Goal: Navigation & Orientation: Find specific page/section

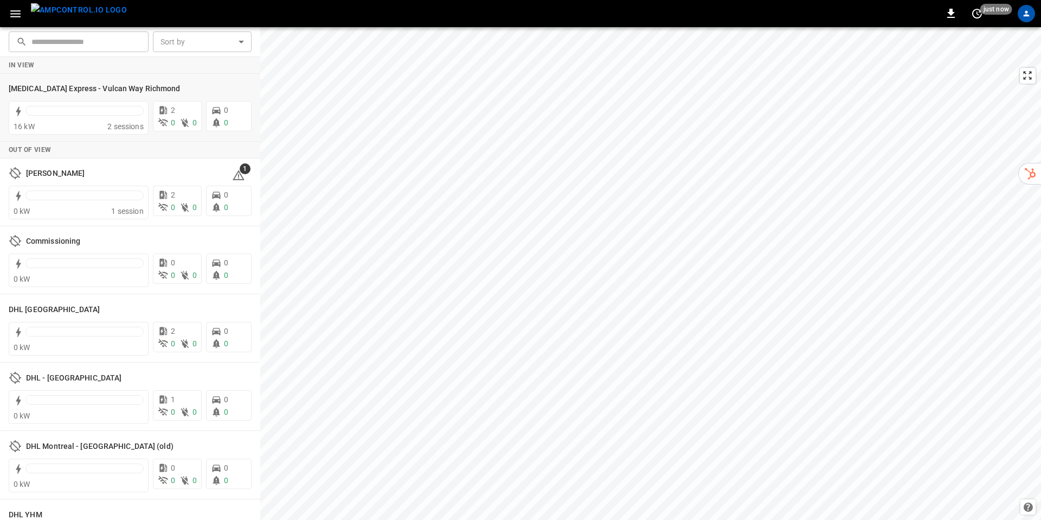
click at [182, 94] on icon at bounding box center [188, 88] width 13 height 13
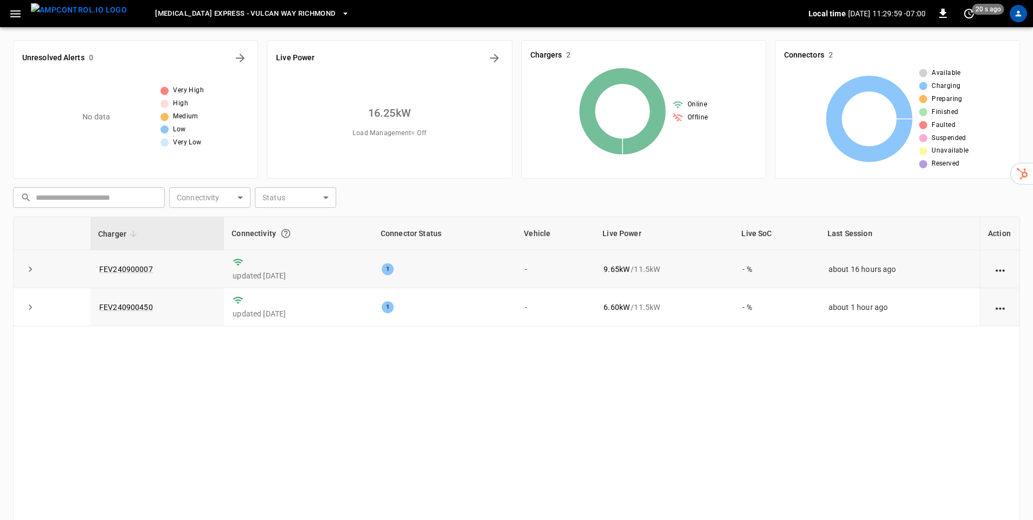
click at [33, 273] on icon "expand row" at bounding box center [30, 269] width 11 height 11
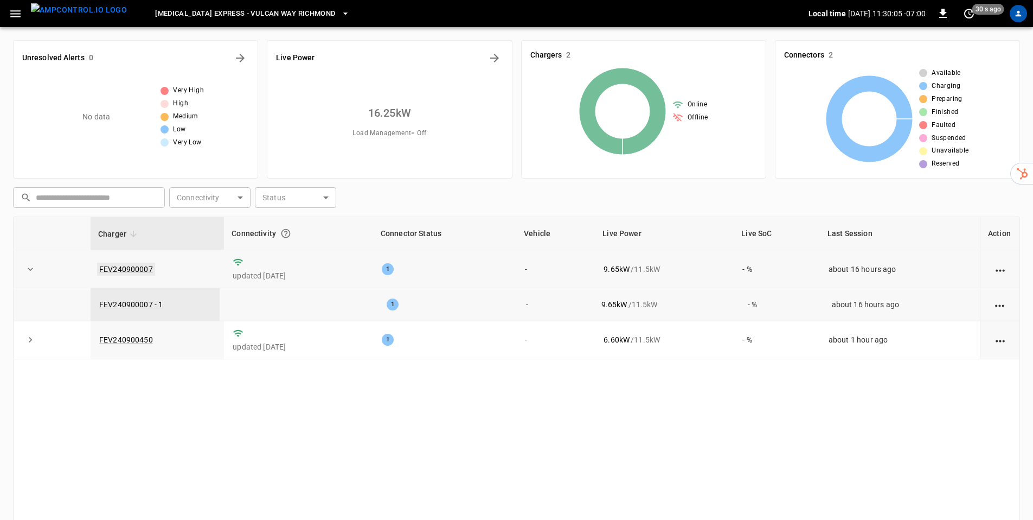
click at [131, 270] on link "FEV240900007" at bounding box center [126, 269] width 58 height 13
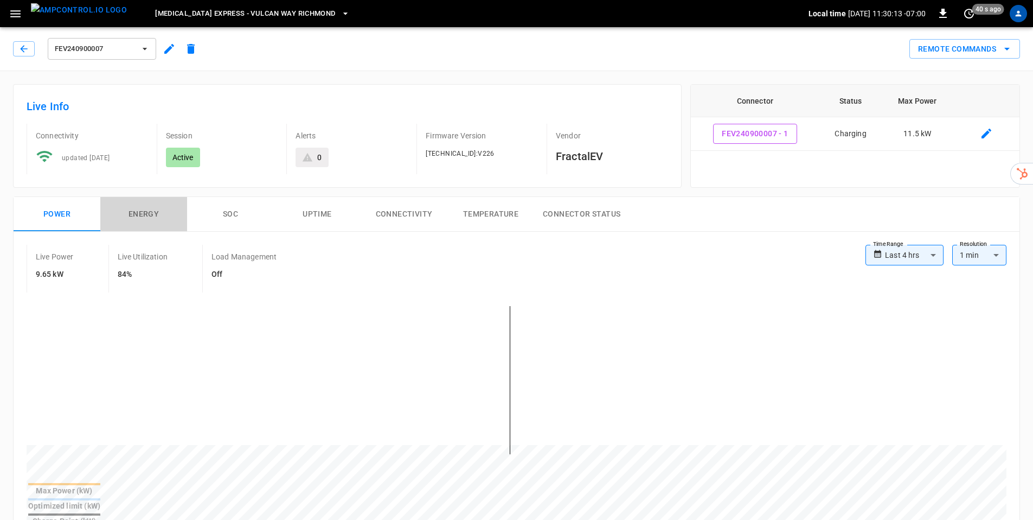
click at [145, 212] on button "Energy" at bounding box center [143, 214] width 87 height 35
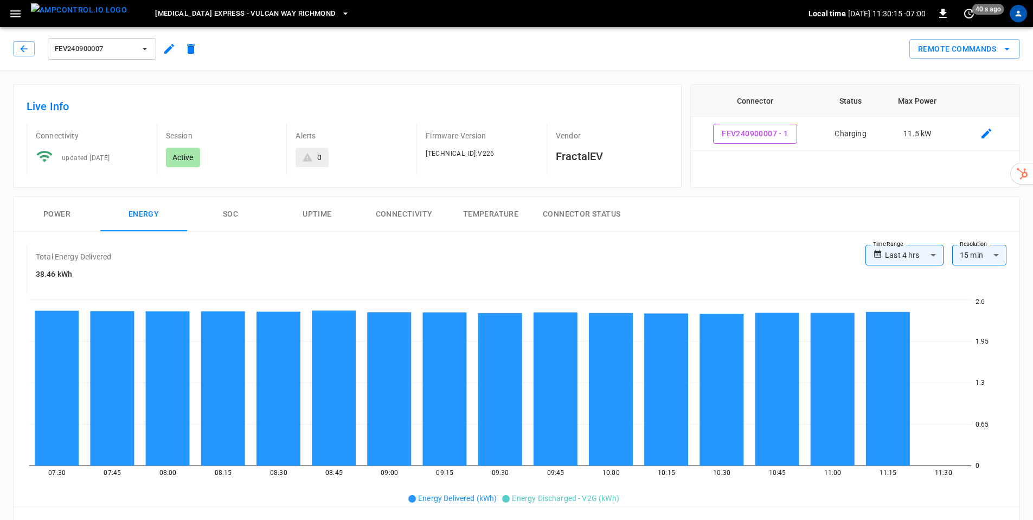
click at [237, 216] on button "SOC" at bounding box center [230, 214] width 87 height 35
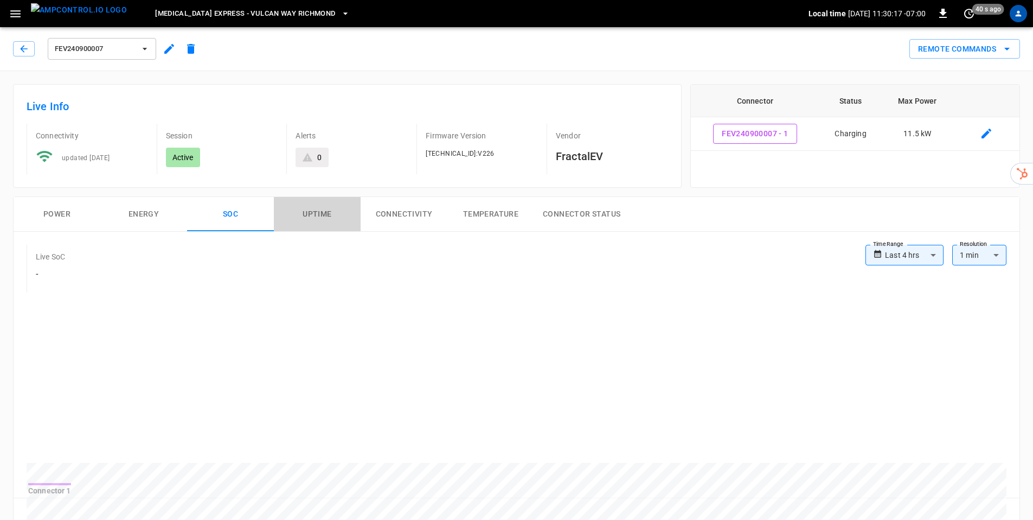
click at [329, 213] on button "Uptime" at bounding box center [317, 214] width 87 height 35
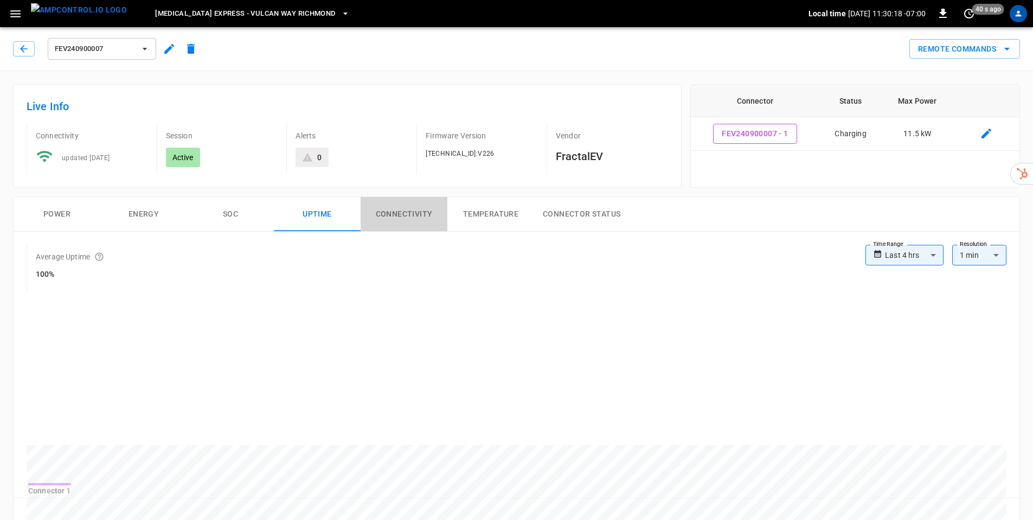
click at [408, 213] on button "Connectivity" at bounding box center [404, 214] width 87 height 35
click at [482, 212] on button "Temperature" at bounding box center [491, 214] width 87 height 35
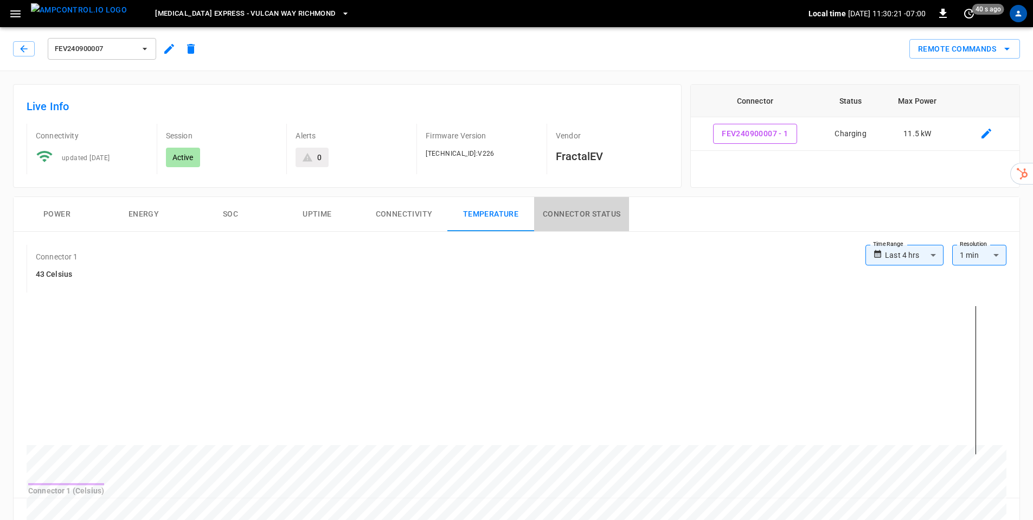
click at [619, 211] on button "Connector Status" at bounding box center [581, 214] width 95 height 35
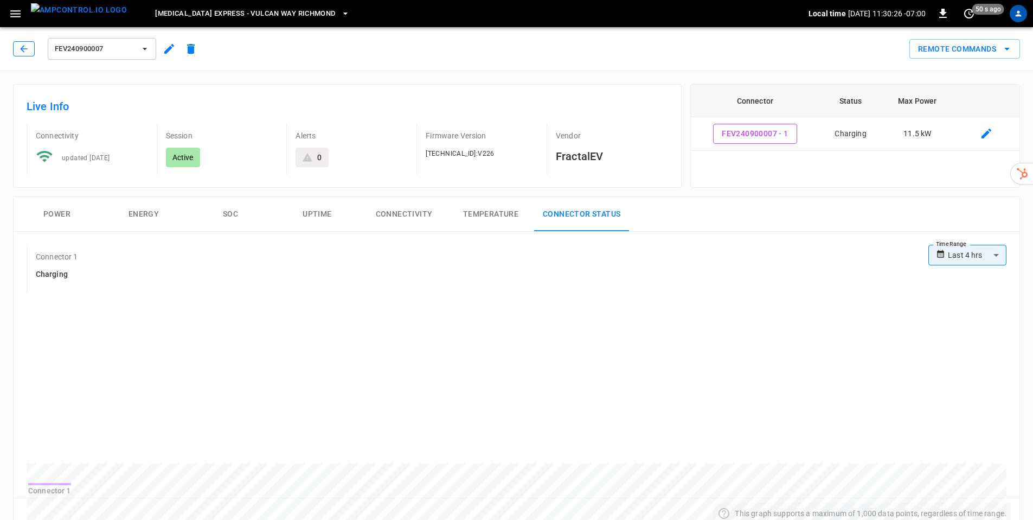
click at [21, 47] on icon "button" at bounding box center [23, 48] width 11 height 11
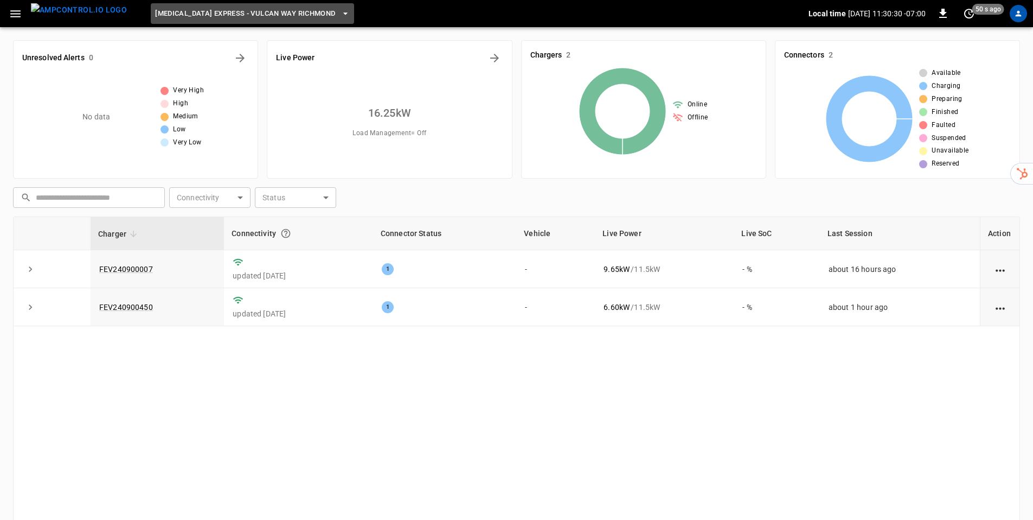
click at [340, 10] on icon "button" at bounding box center [345, 13] width 11 height 11
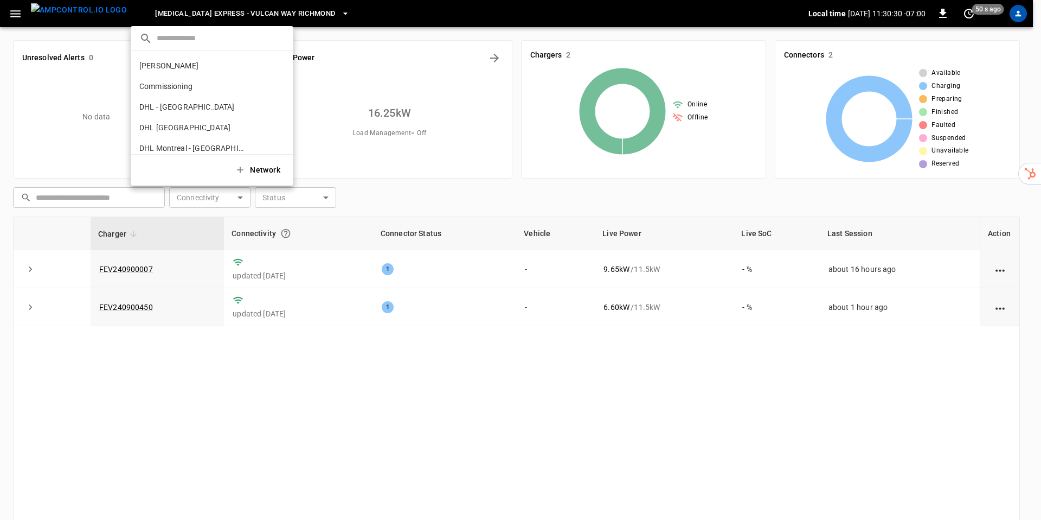
scroll to position [194, 0]
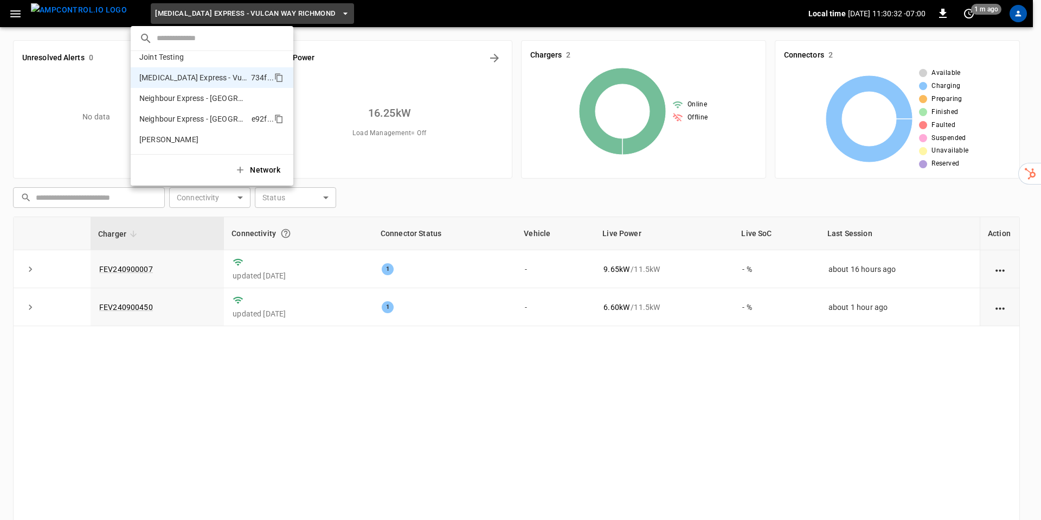
click at [174, 117] on p "Neighbour Express - [GEOGRAPHIC_DATA]" at bounding box center [193, 118] width 108 height 11
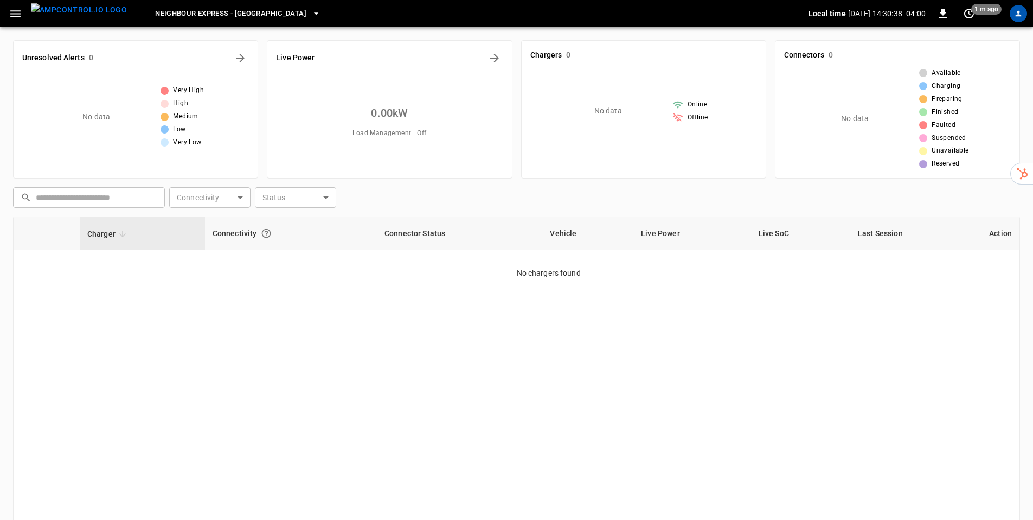
click at [18, 15] on icon "button" at bounding box center [16, 14] width 14 height 14
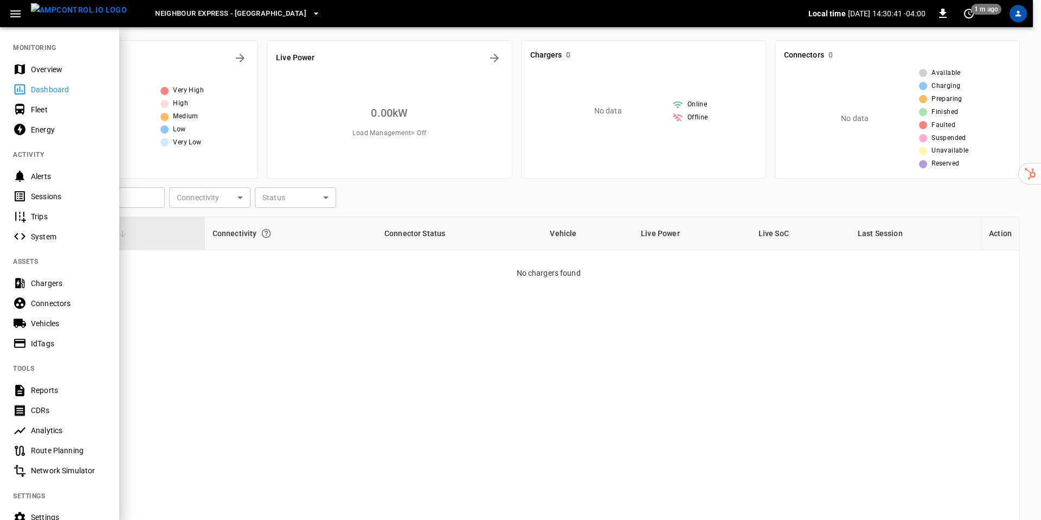
click at [36, 108] on div "Fleet" at bounding box center [68, 109] width 75 height 11
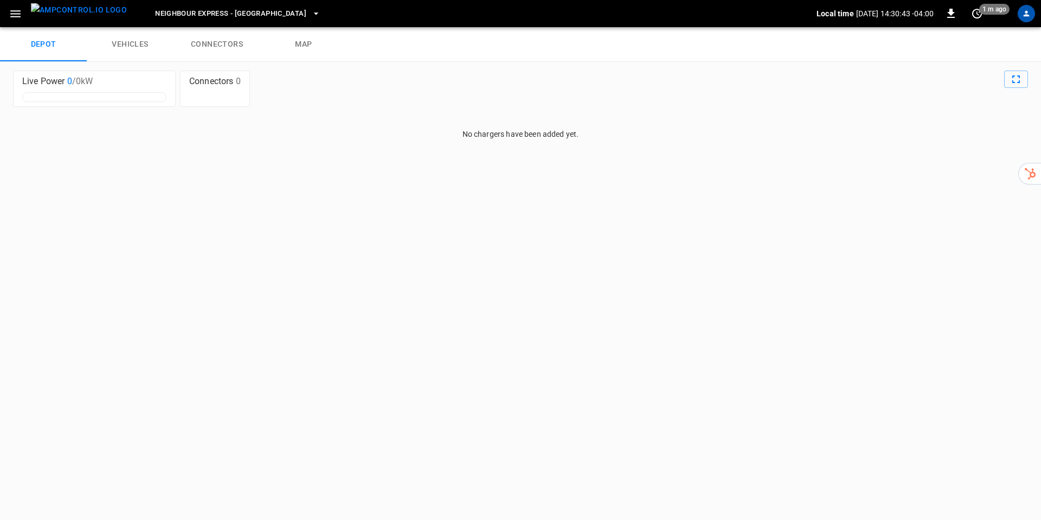
click at [19, 18] on icon "button" at bounding box center [16, 14] width 14 height 14
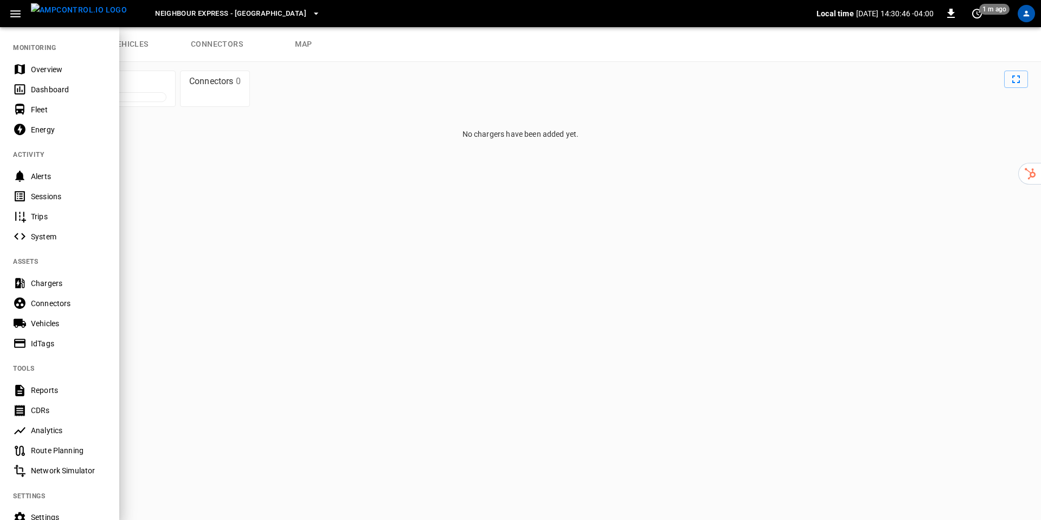
click at [54, 283] on div "Chargers" at bounding box center [68, 283] width 75 height 11
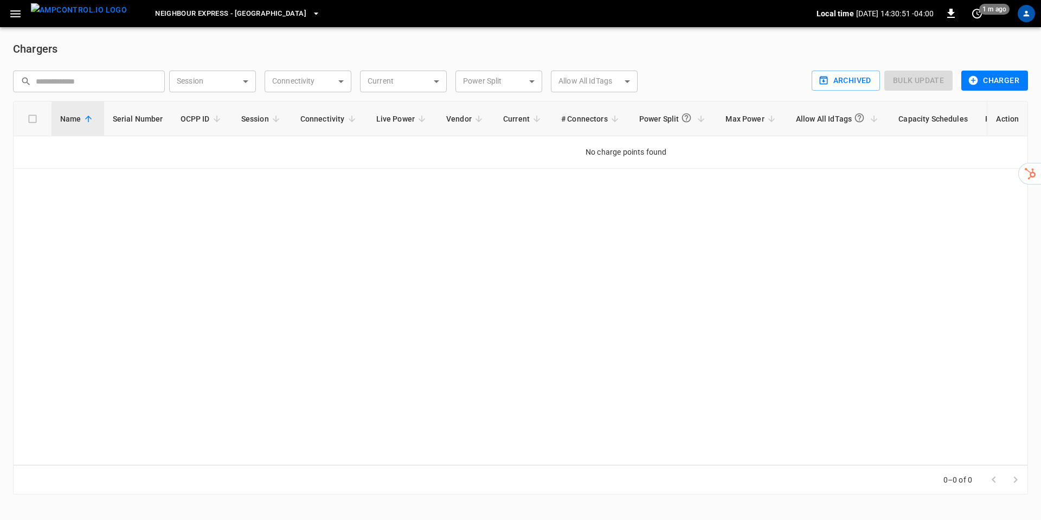
click at [20, 8] on icon "button" at bounding box center [16, 14] width 14 height 14
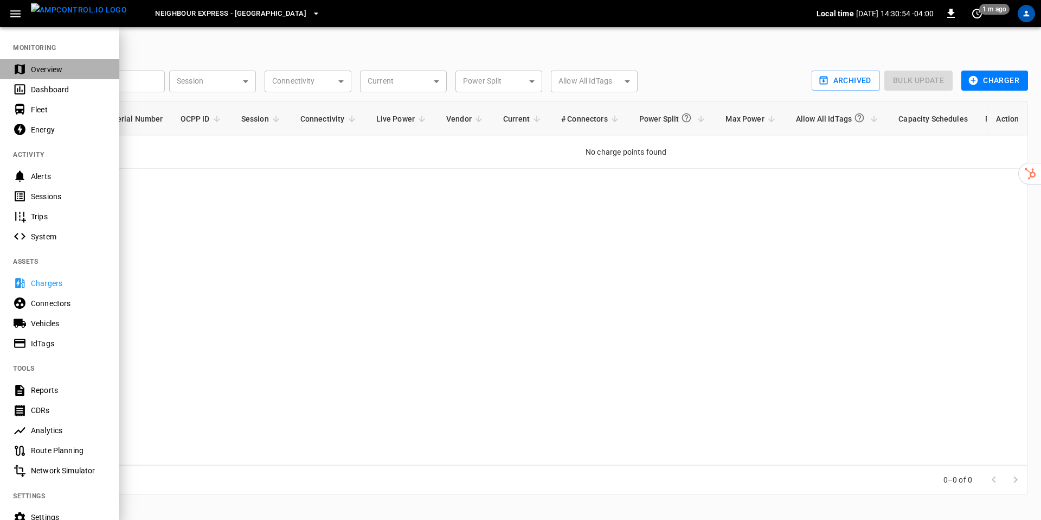
click at [41, 70] on div "Overview" at bounding box center [68, 69] width 75 height 11
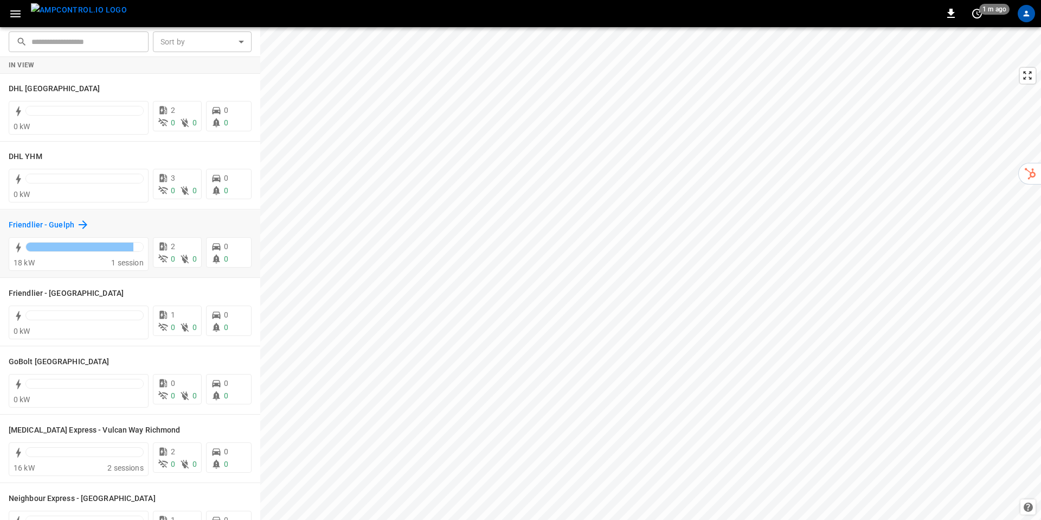
click at [77, 227] on icon at bounding box center [82, 224] width 13 height 13
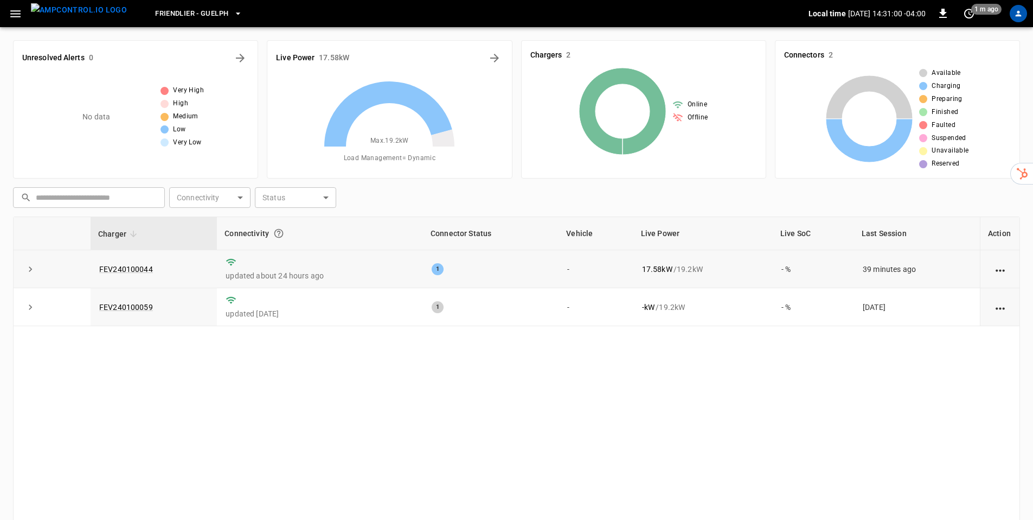
click at [34, 270] on icon "expand row" at bounding box center [30, 269] width 11 height 11
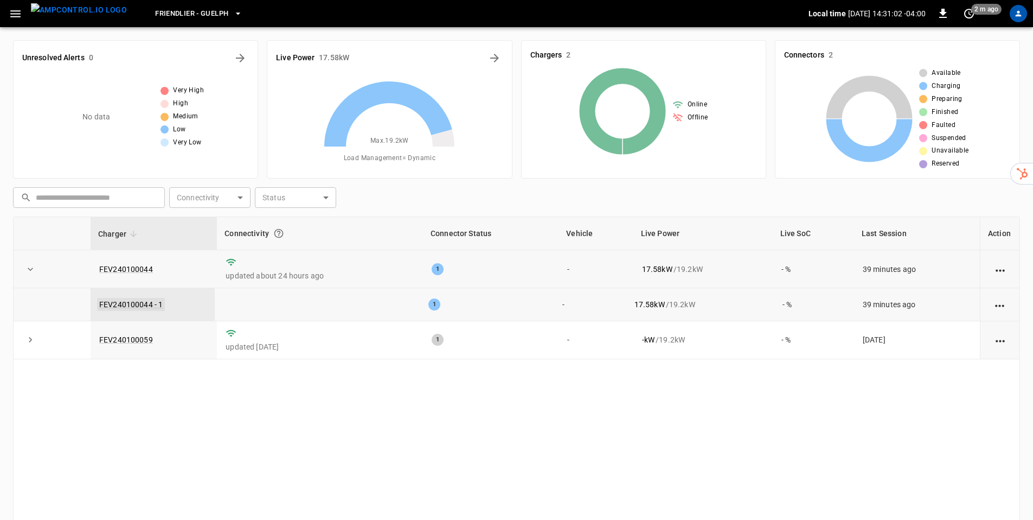
click at [137, 307] on link "FEV240100044 - 1" at bounding box center [131, 304] width 68 height 13
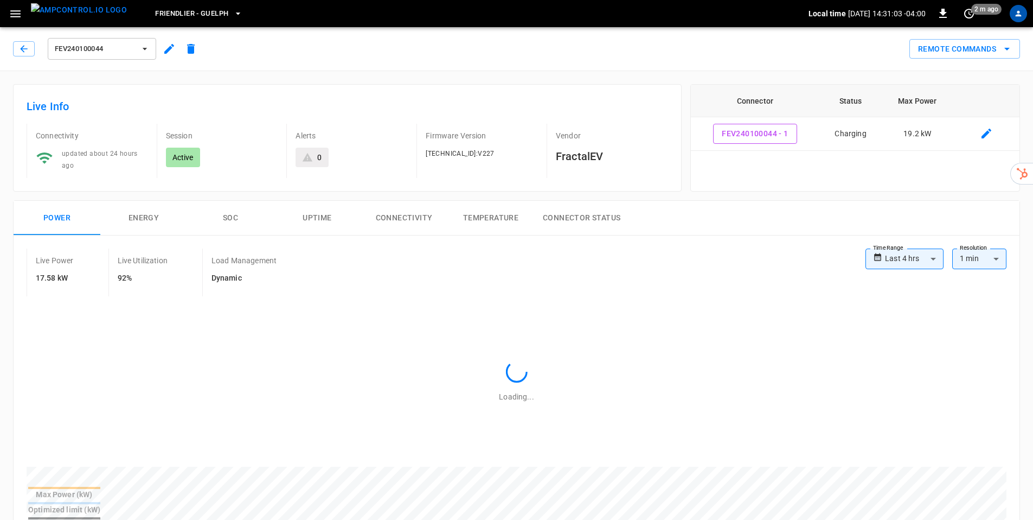
type input "**********"
click at [20, 14] on icon "button" at bounding box center [16, 14] width 14 height 14
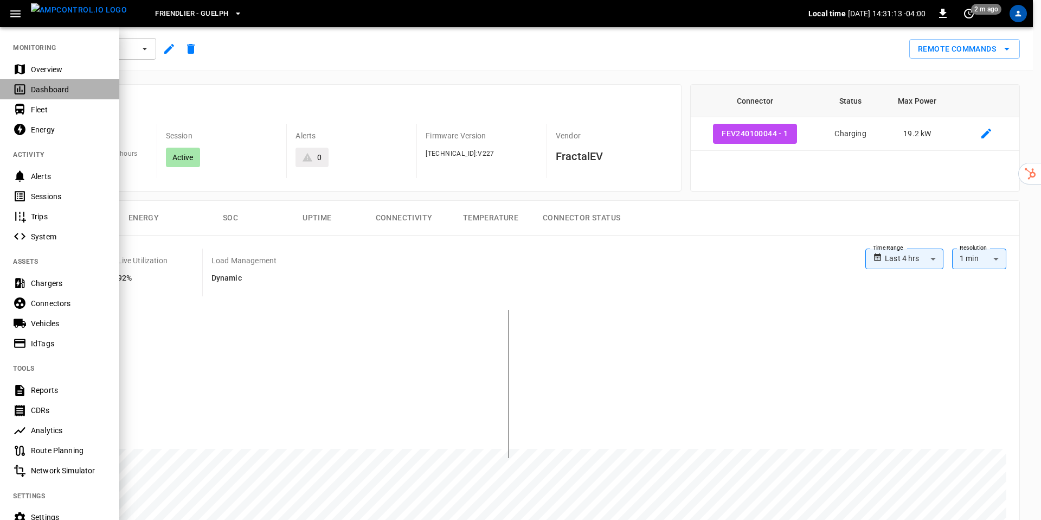
click at [56, 91] on div "Dashboard" at bounding box center [68, 89] width 75 height 11
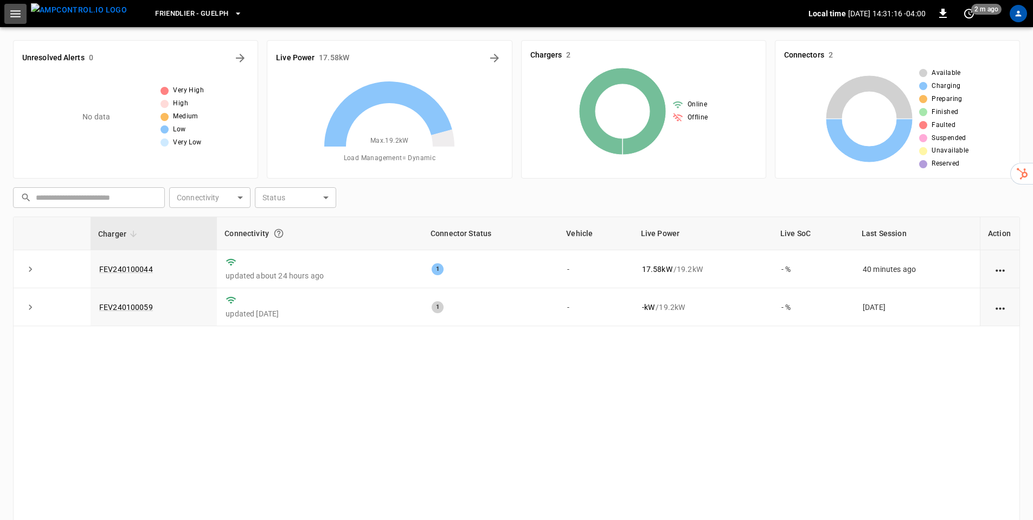
click at [18, 10] on icon "button" at bounding box center [15, 13] width 10 height 7
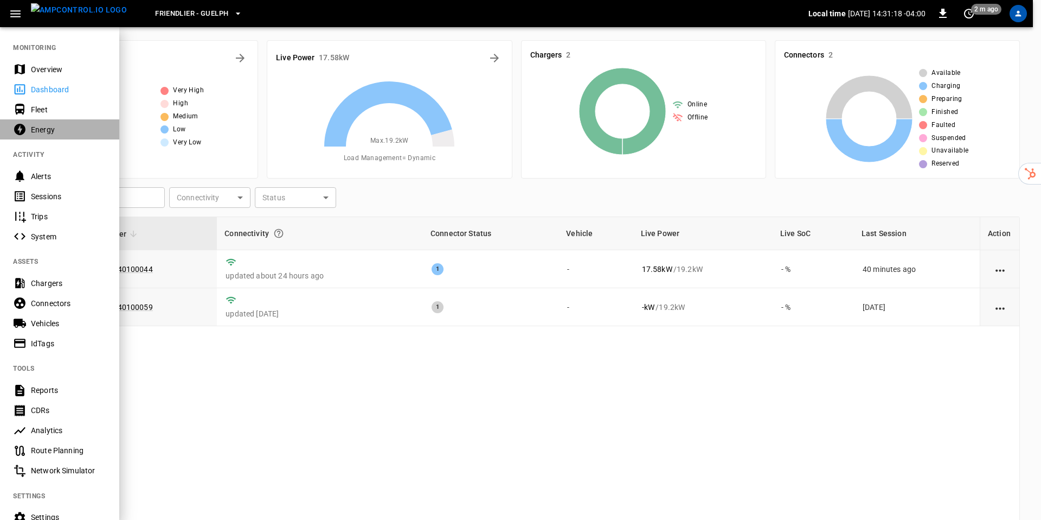
click at [52, 130] on div "Energy" at bounding box center [68, 129] width 75 height 11
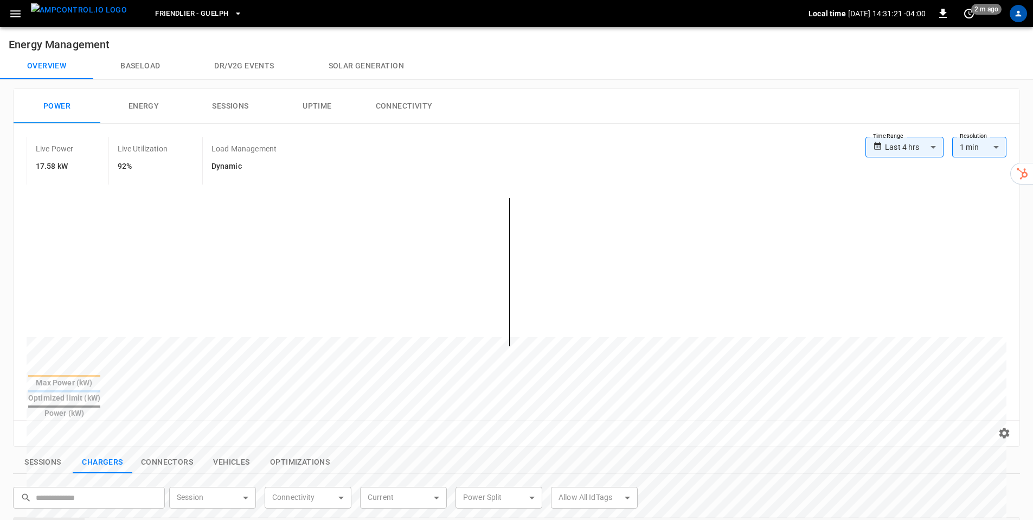
click at [14, 16] on icon "button" at bounding box center [15, 13] width 10 height 7
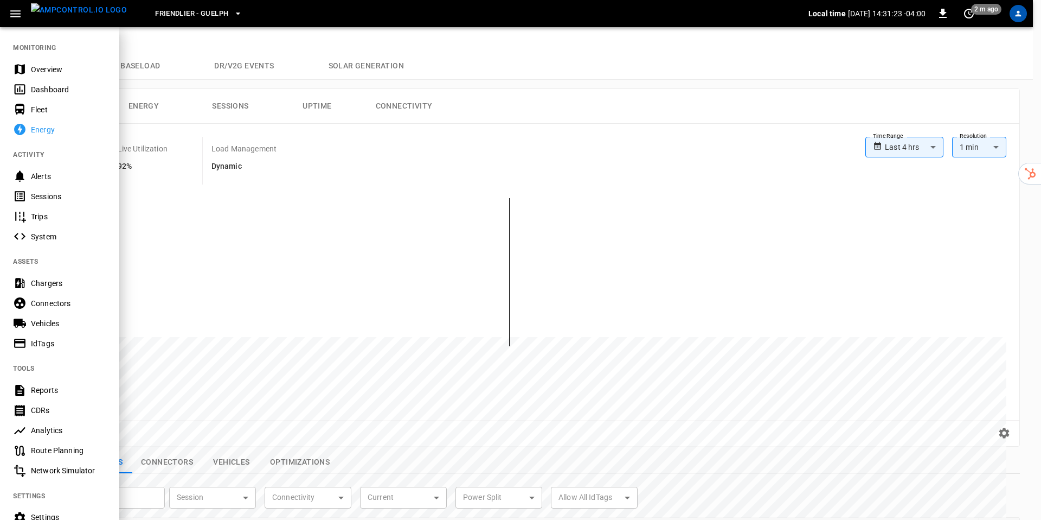
click at [42, 69] on div "Overview" at bounding box center [68, 69] width 75 height 11
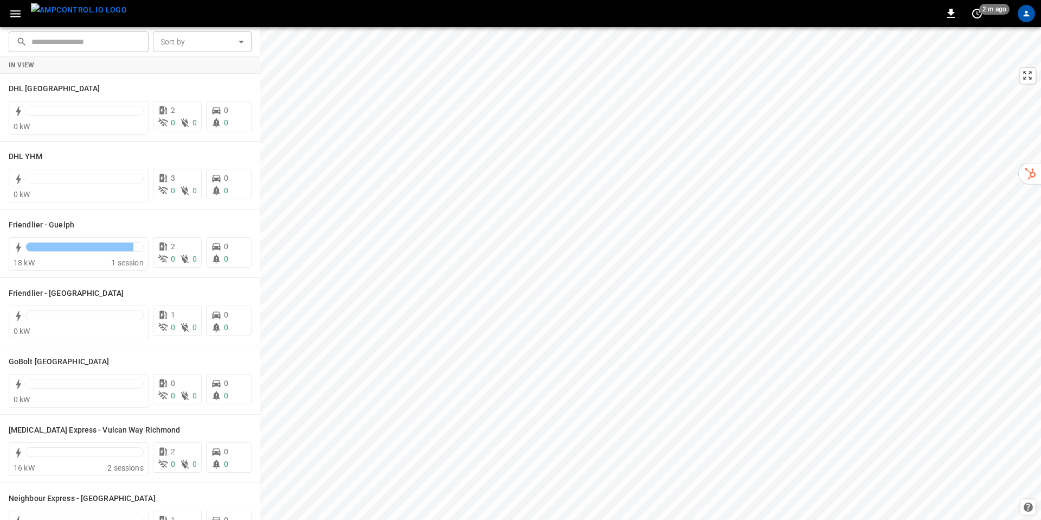
click at [20, 17] on icon "button" at bounding box center [16, 14] width 14 height 14
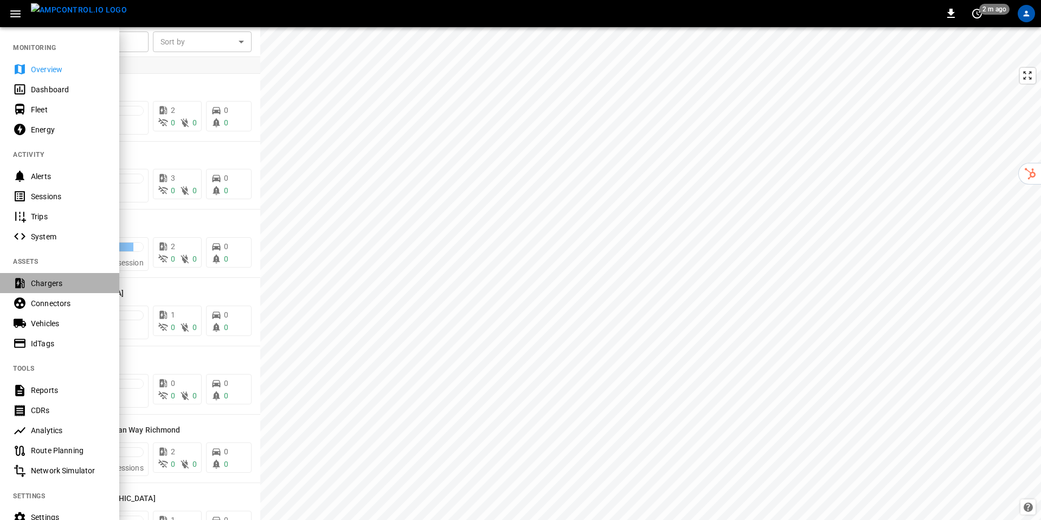
click at [39, 281] on div "Chargers" at bounding box center [68, 283] width 75 height 11
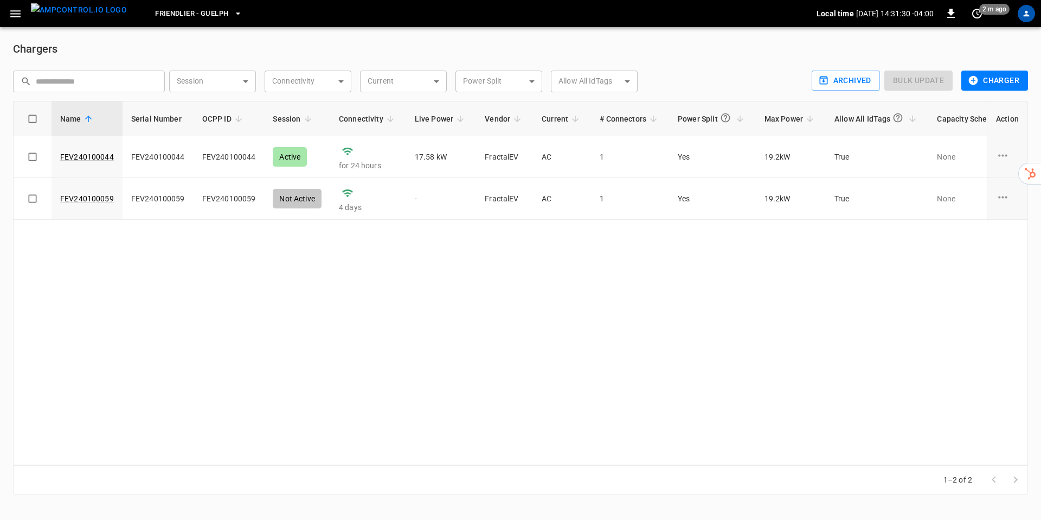
click at [213, 20] on button "Friendlier - Guelph" at bounding box center [199, 13] width 96 height 21
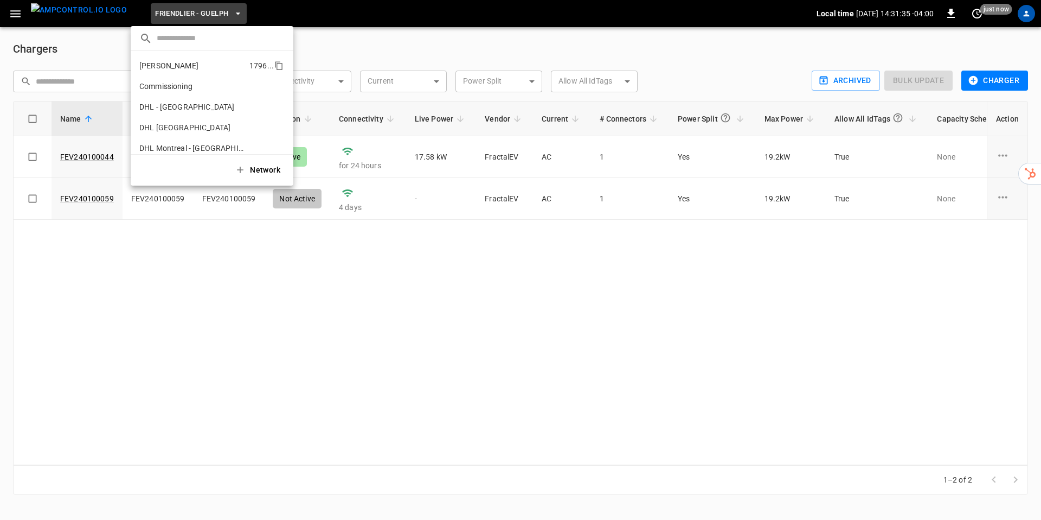
click at [188, 68] on p "[PERSON_NAME]" at bounding box center [192, 65] width 106 height 11
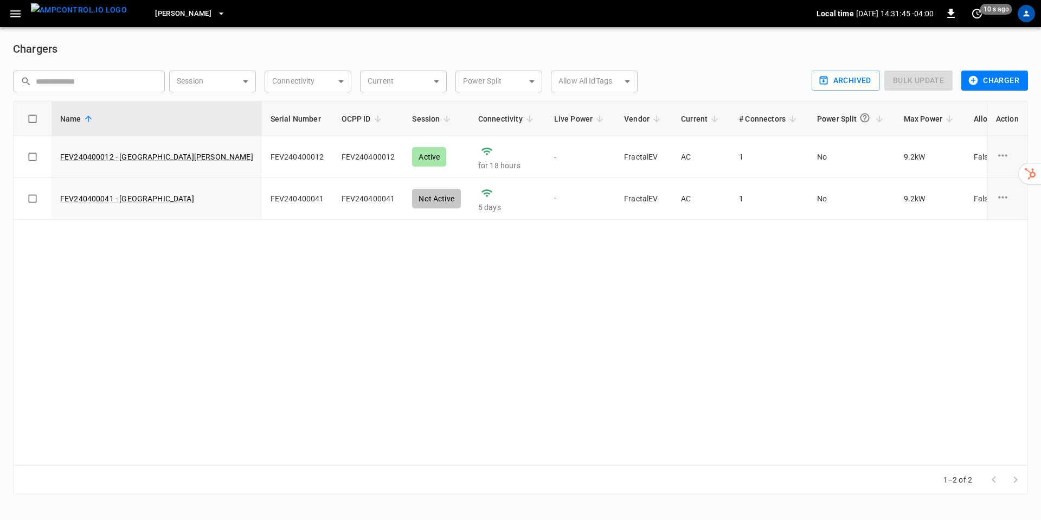
click at [15, 15] on icon "button" at bounding box center [16, 14] width 14 height 14
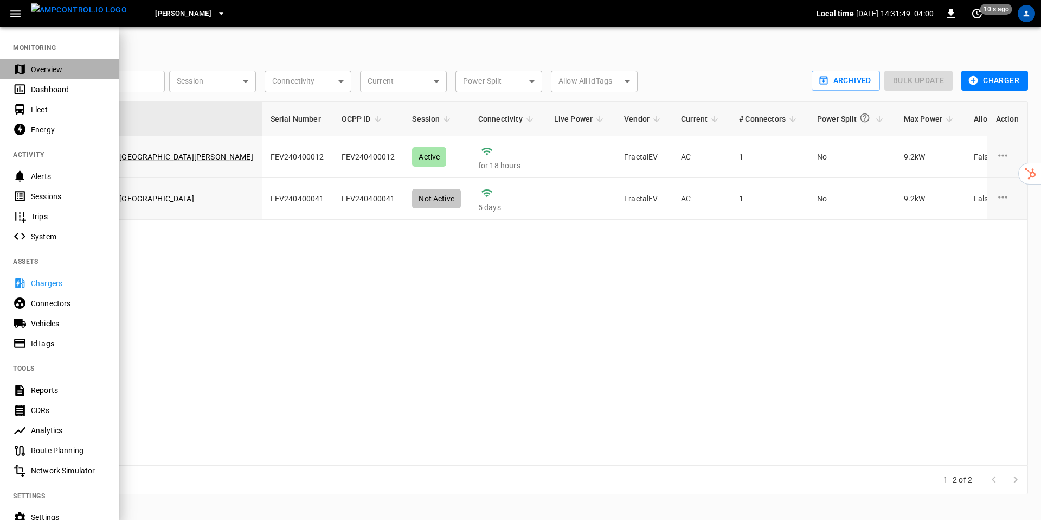
click at [42, 67] on div "Overview" at bounding box center [68, 69] width 75 height 11
